Goal: Task Accomplishment & Management: Complete application form

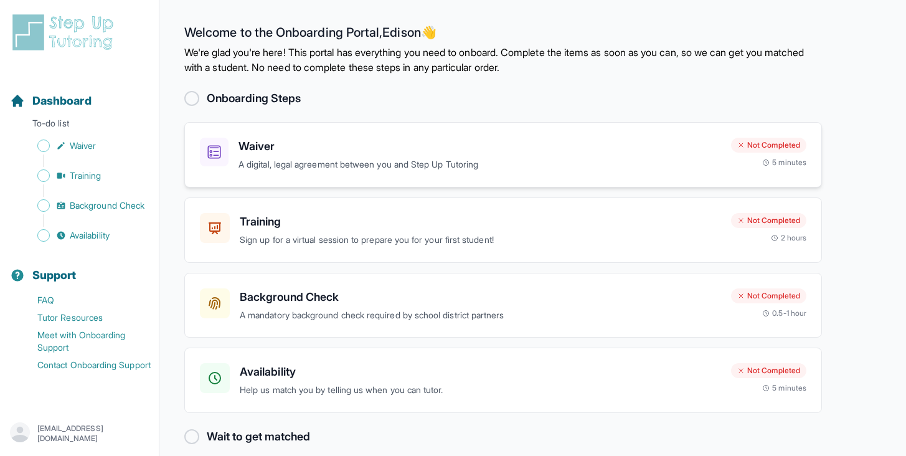
click at [316, 148] on h3 "Waiver" at bounding box center [479, 146] width 482 height 17
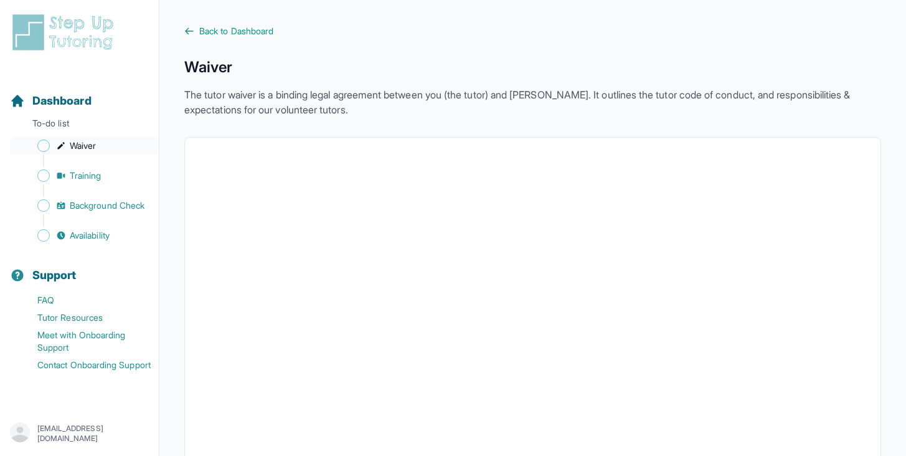
click at [76, 144] on span "Waiver" at bounding box center [83, 145] width 26 height 12
click at [75, 173] on span "Training" at bounding box center [86, 175] width 32 height 12
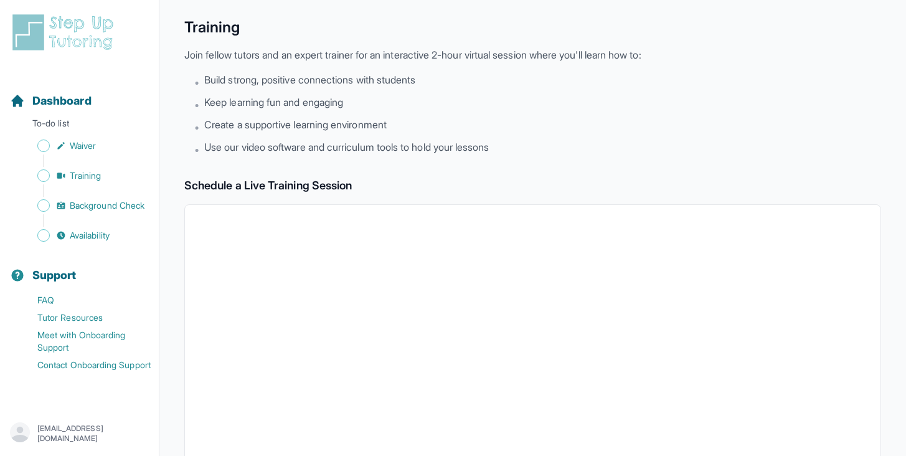
scroll to position [56, 0]
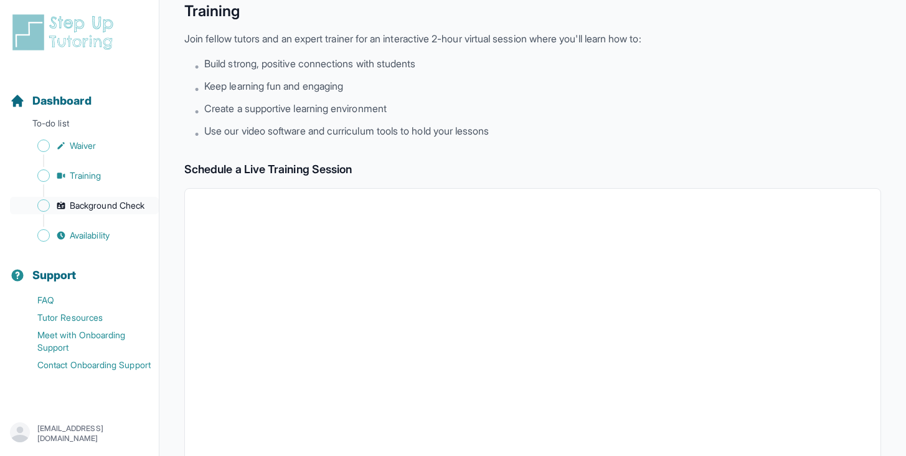
click at [71, 207] on span "Background Check" at bounding box center [107, 205] width 75 height 12
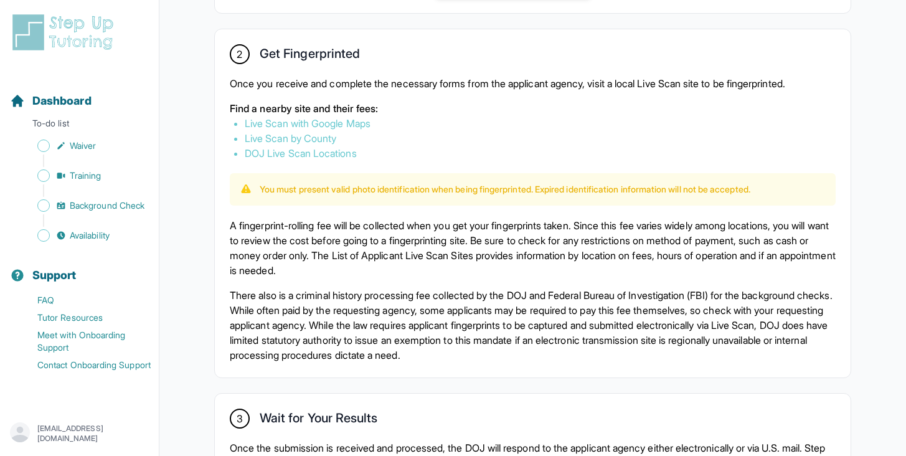
scroll to position [507, 0]
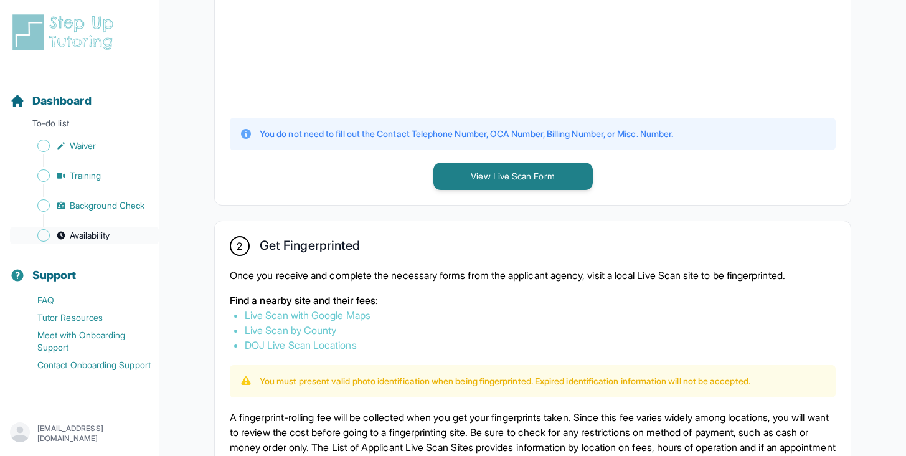
click at [80, 238] on span "Availability" at bounding box center [90, 235] width 40 height 12
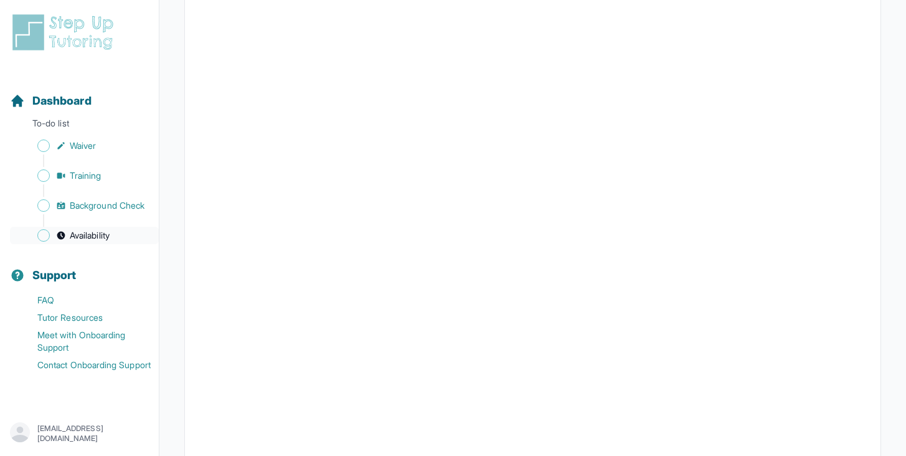
scroll to position [90, 0]
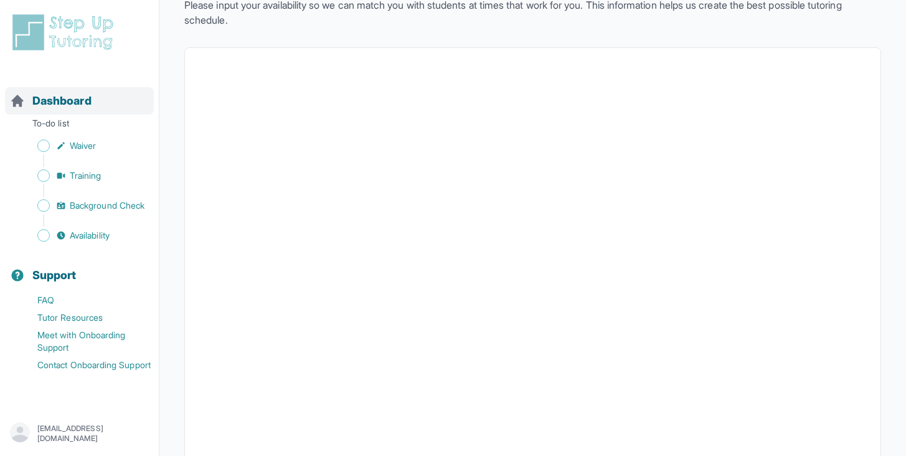
click at [65, 102] on span "Dashboard" at bounding box center [61, 100] width 59 height 17
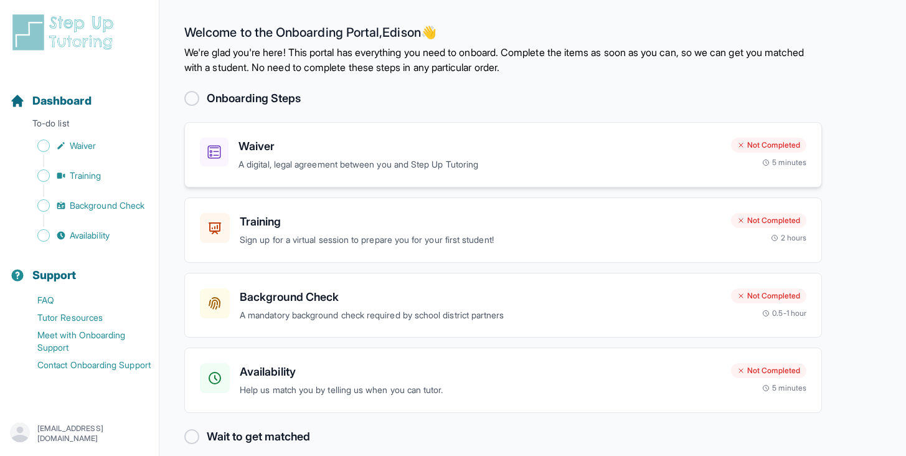
click at [410, 153] on h3 "Waiver" at bounding box center [479, 146] width 482 height 17
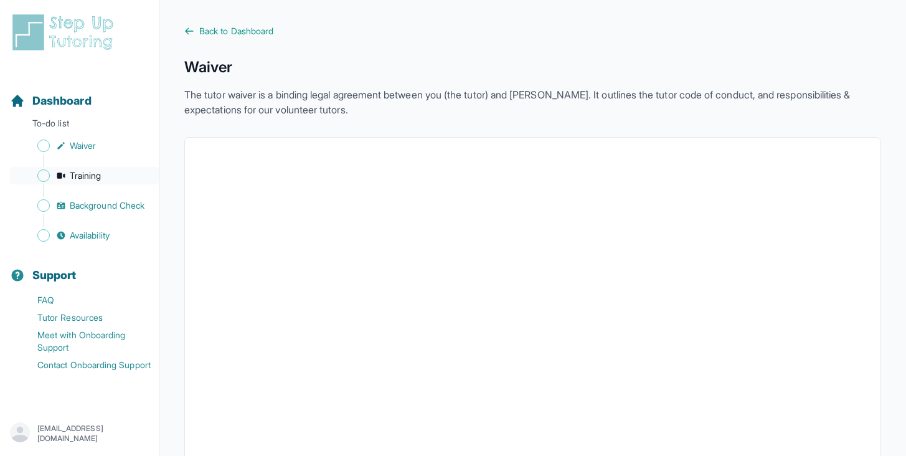
click at [82, 177] on span "Training" at bounding box center [86, 175] width 32 height 12
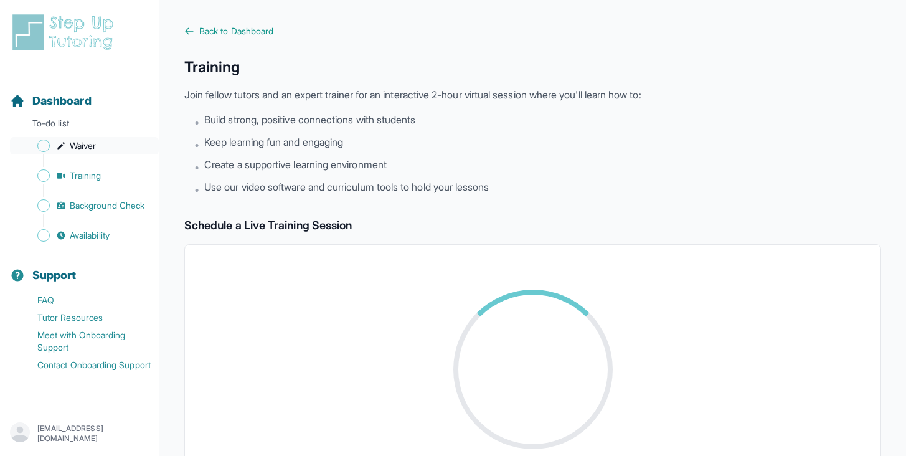
click at [91, 147] on span "Waiver" at bounding box center [83, 145] width 26 height 12
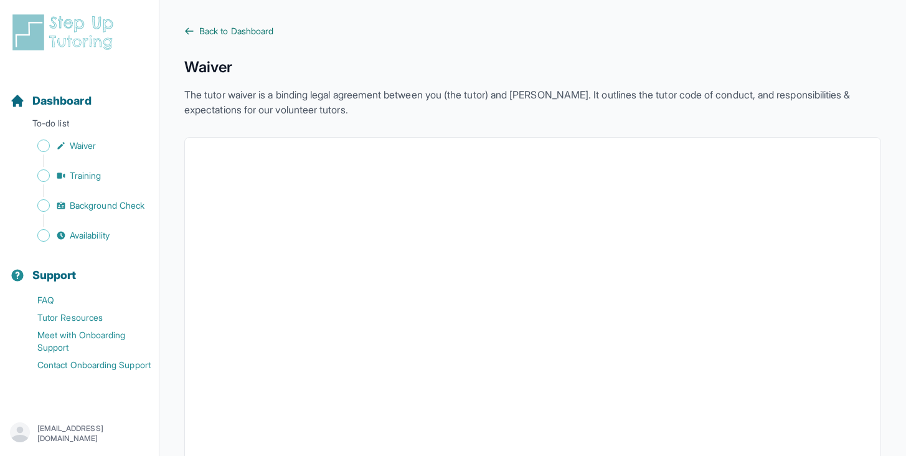
click at [218, 31] on span "Back to Dashboard" at bounding box center [236, 31] width 74 height 12
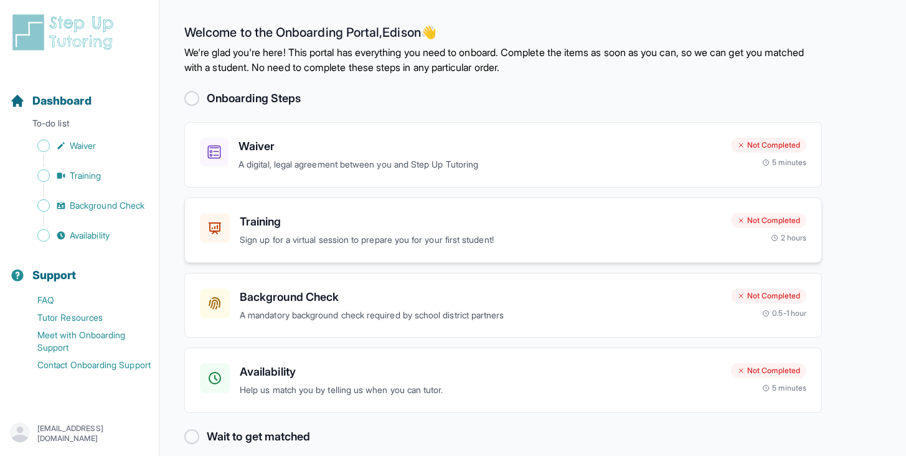
scroll to position [14, 0]
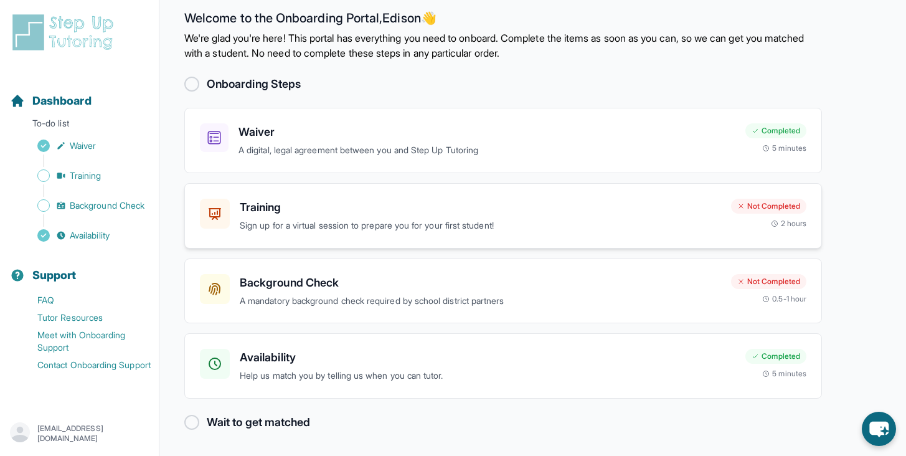
click at [354, 204] on h3 "Training" at bounding box center [480, 207] width 481 height 17
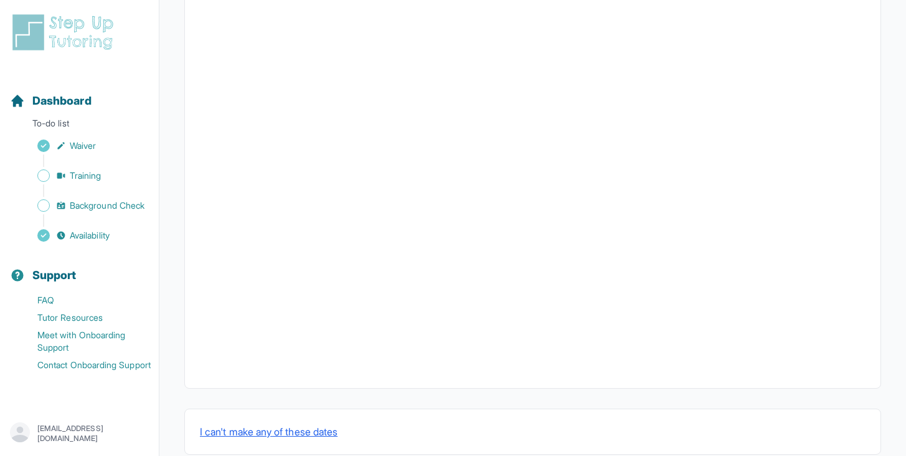
scroll to position [333, 0]
